Goal: Information Seeking & Learning: Learn about a topic

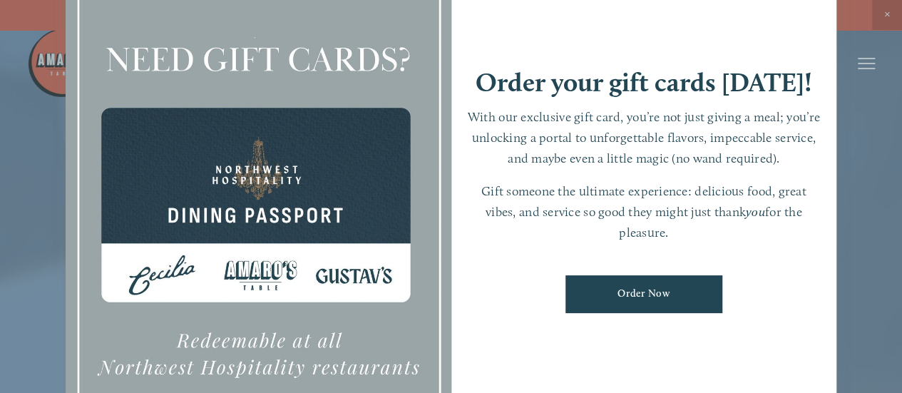
drag, startPoint x: 901, startPoint y: 110, endPoint x: 909, endPoint y: 32, distance: 78.8
click at [901, 32] on html "Need a Gift Card? Online purchase for Downtown , [PERSON_NAME][GEOGRAPHIC_DATA]…" at bounding box center [451, 211] width 902 height 423
click at [875, 81] on div at bounding box center [451, 196] width 902 height 393
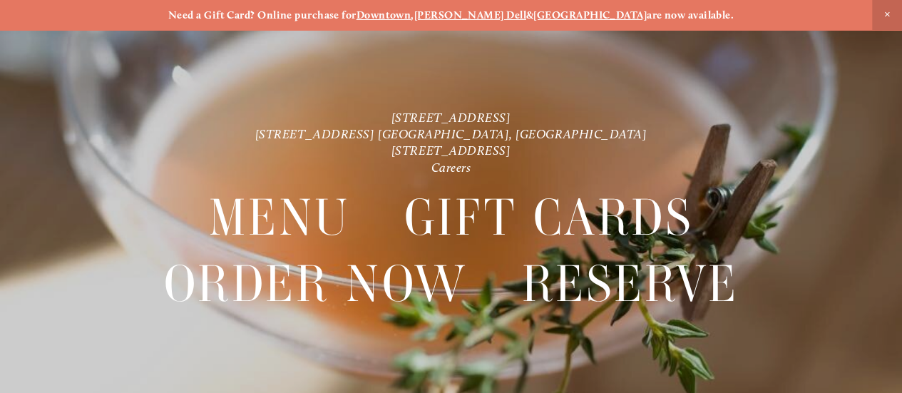
scroll to position [30, 0]
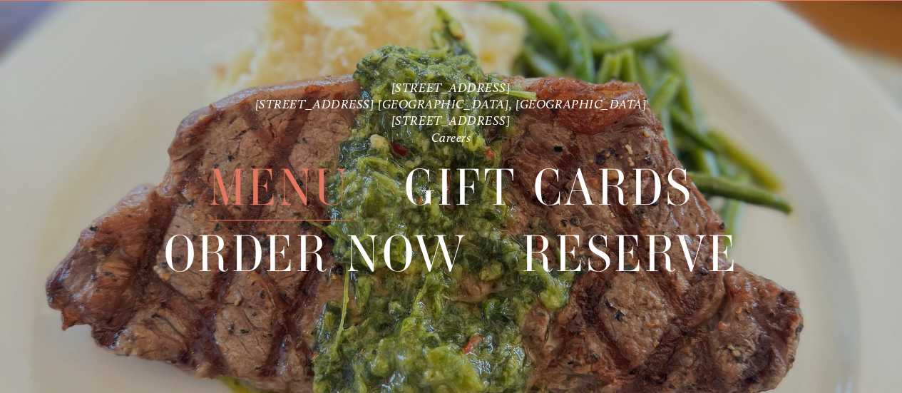
click at [309, 172] on span "Menu" at bounding box center [279, 188] width 141 height 66
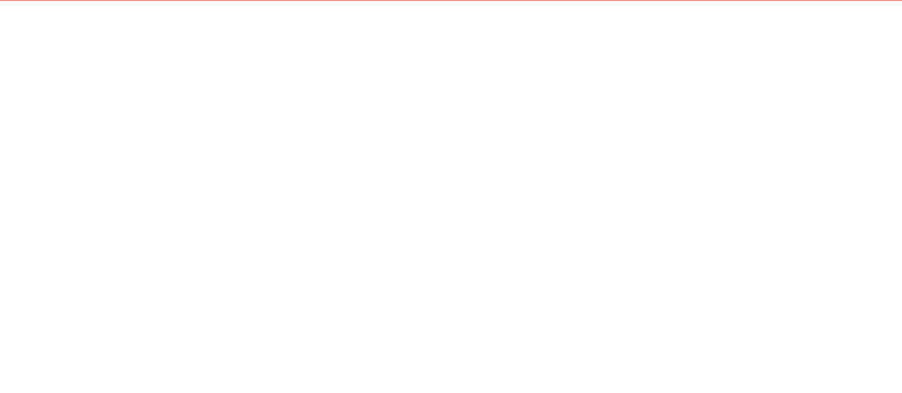
click at [309, 172] on span "Menu" at bounding box center [279, 188] width 141 height 66
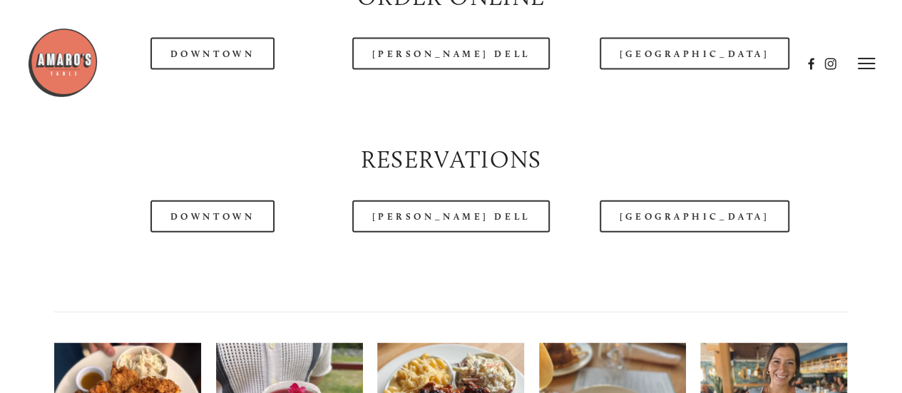
scroll to position [1568, 0]
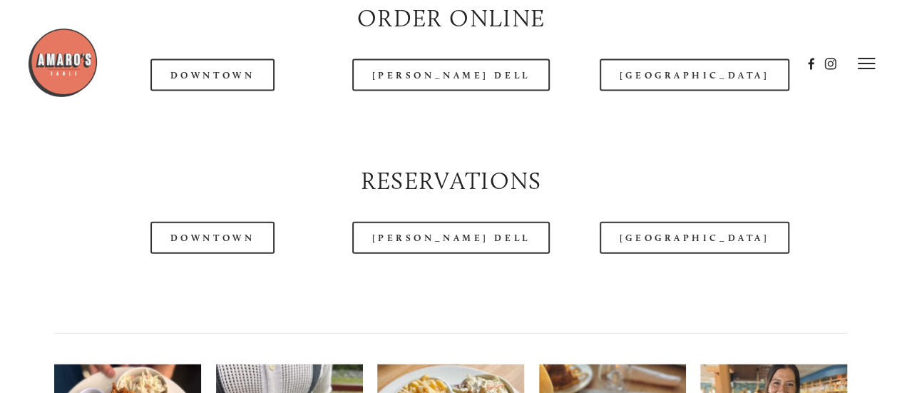
click at [644, 113] on header "Menu Order Now Visit Gallery 0" at bounding box center [451, 64] width 848 height 128
click at [670, 107] on header "Menu Order Now Visit Gallery 0" at bounding box center [451, 64] width 848 height 128
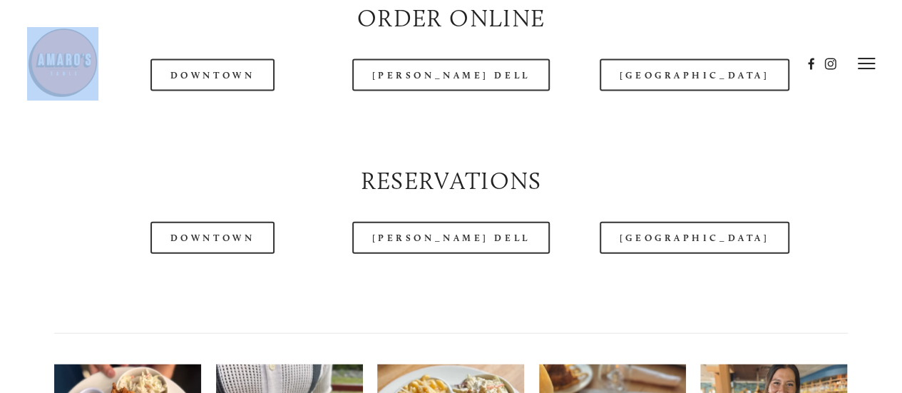
click at [670, 107] on header "Menu Order Now Visit Gallery 0" at bounding box center [451, 64] width 848 height 128
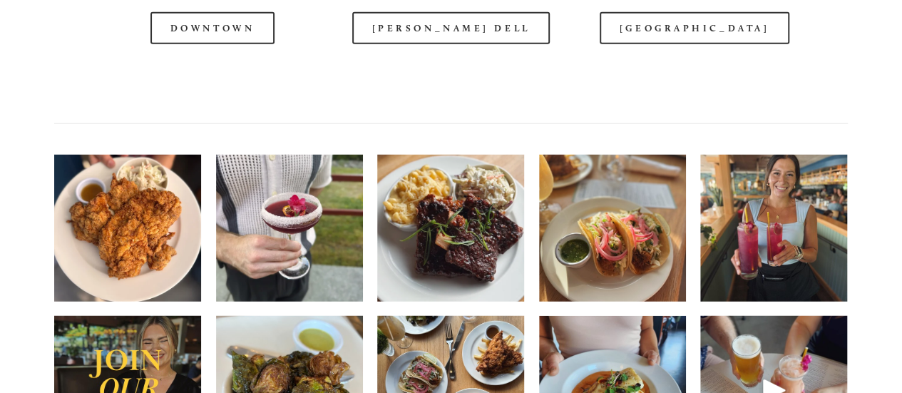
scroll to position [1782, 0]
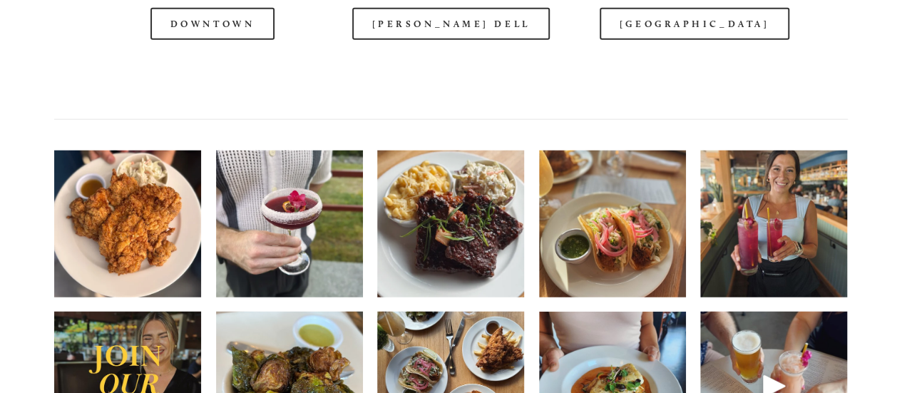
click at [688, 64] on div at bounding box center [414, 27] width 774 height 73
click at [442, 58] on div at bounding box center [414, 27] width 774 height 73
click at [252, 49] on div at bounding box center [414, 27] width 774 height 73
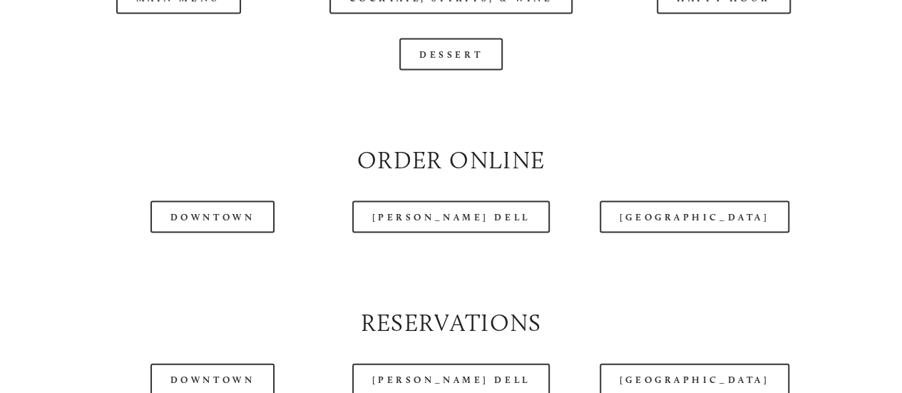
scroll to position [1497, 0]
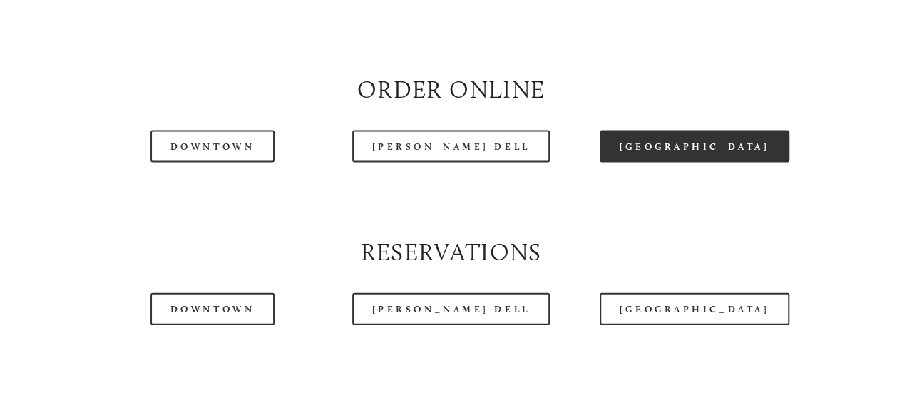
click at [689, 163] on link "[GEOGRAPHIC_DATA]" at bounding box center [694, 146] width 190 height 32
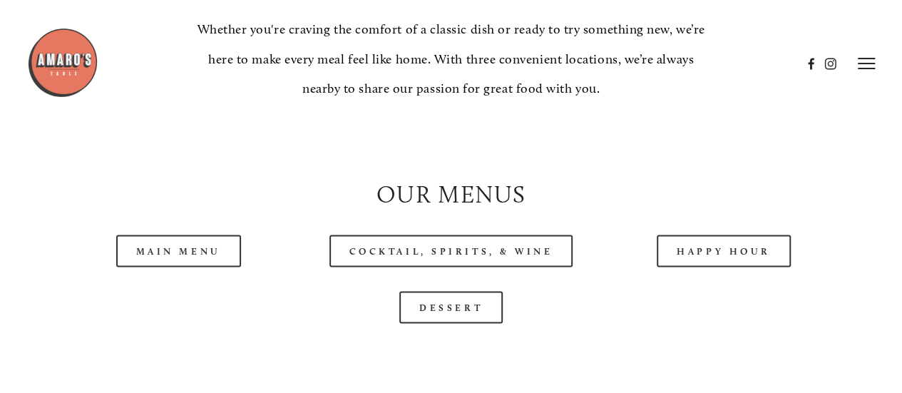
scroll to position [1140, 0]
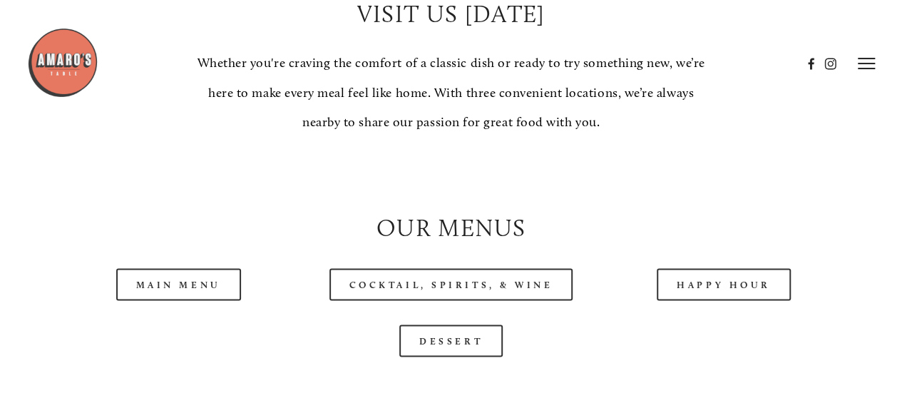
click at [232, 299] on div "Main Menu" at bounding box center [178, 284] width 272 height 56
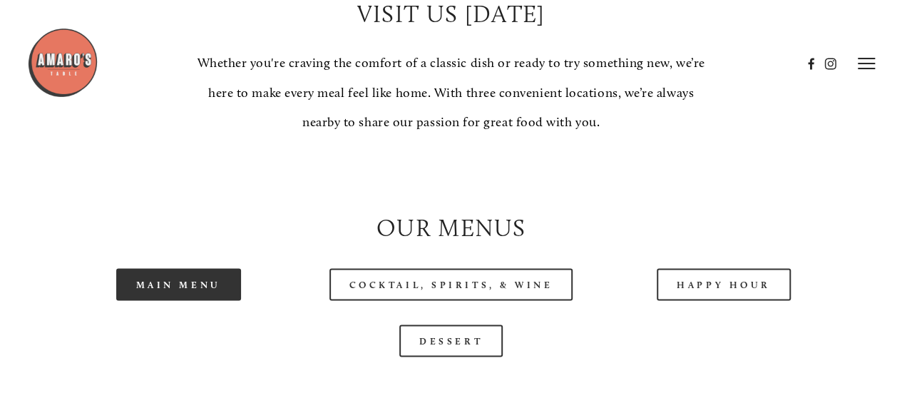
click at [218, 300] on link "Main Menu" at bounding box center [178, 284] width 125 height 32
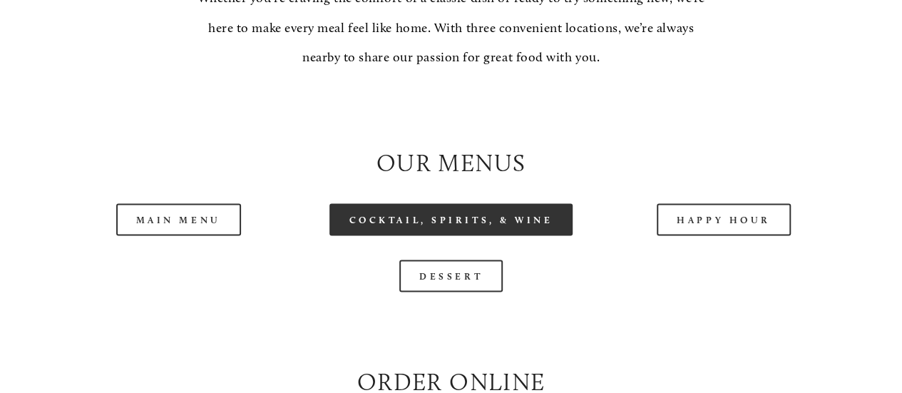
scroll to position [1283, 0]
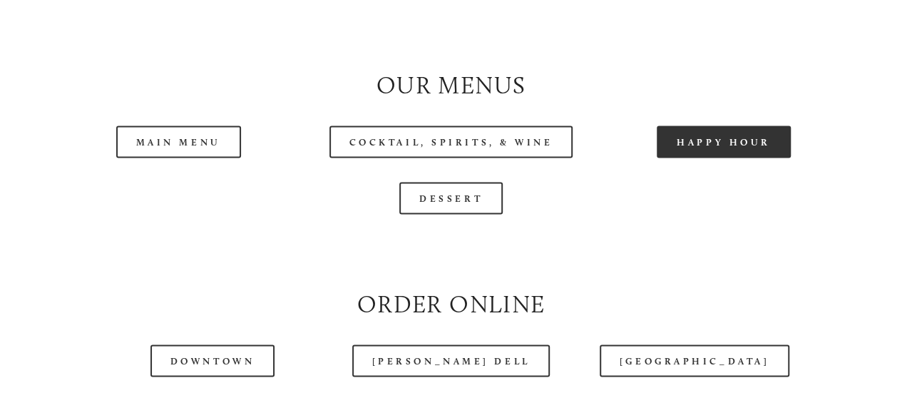
click at [778, 158] on link "Happy Hour" at bounding box center [723, 141] width 134 height 32
